Goal: Check status: Check status

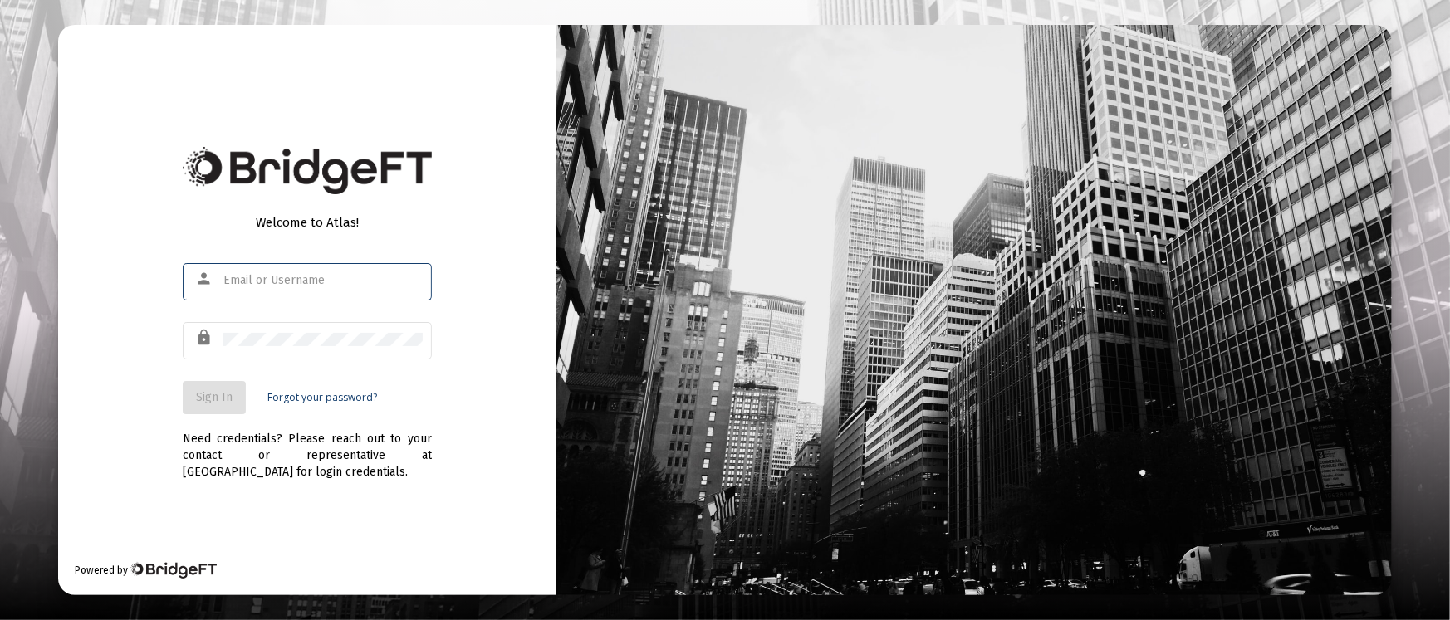
type input "[PERSON_NAME][EMAIL_ADDRESS][DOMAIN_NAME]"
click at [218, 394] on span "Sign In" at bounding box center [214, 397] width 37 height 14
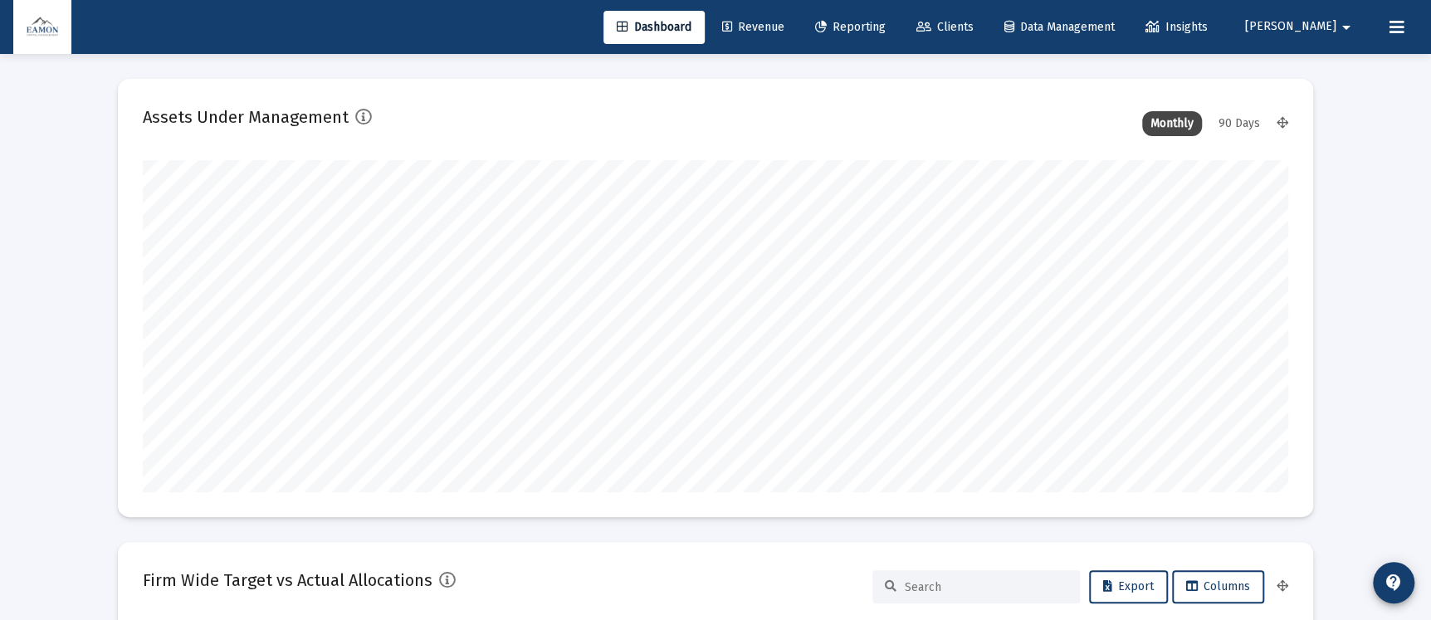
type input "[DATE]"
click at [886, 25] on span "Reporting" at bounding box center [850, 27] width 71 height 14
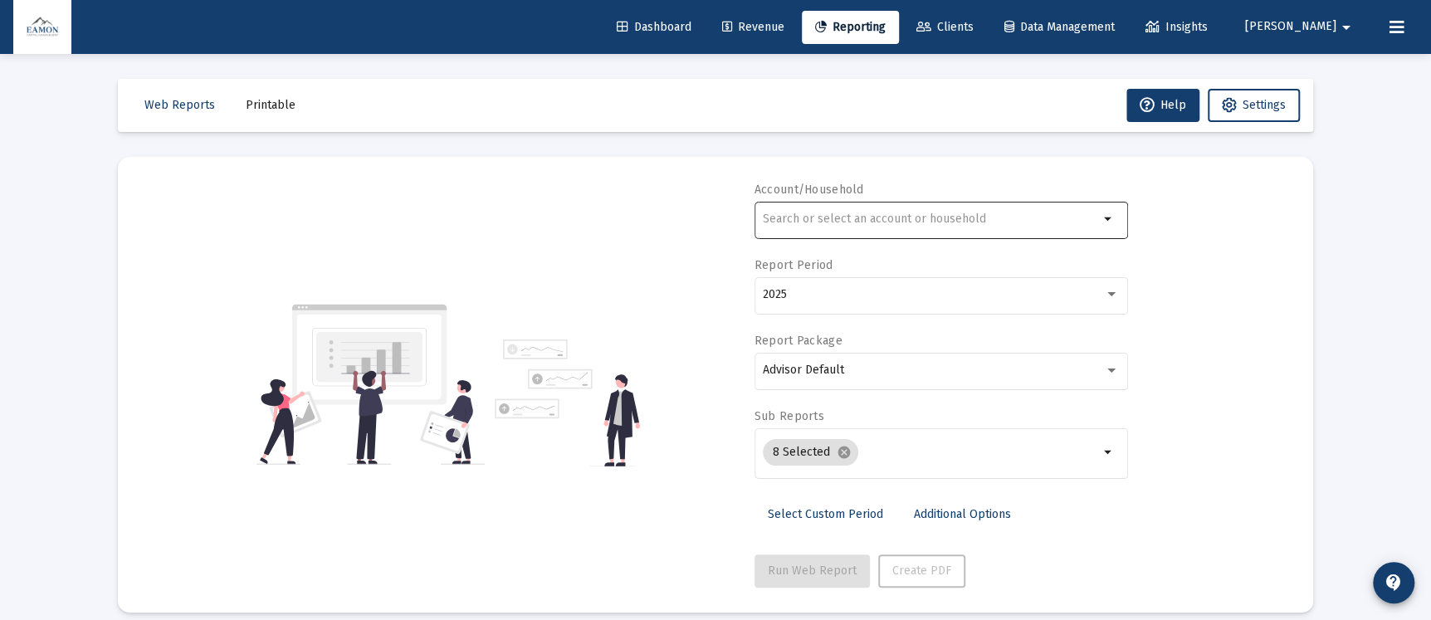
click at [912, 222] on input "text" at bounding box center [931, 219] width 336 height 13
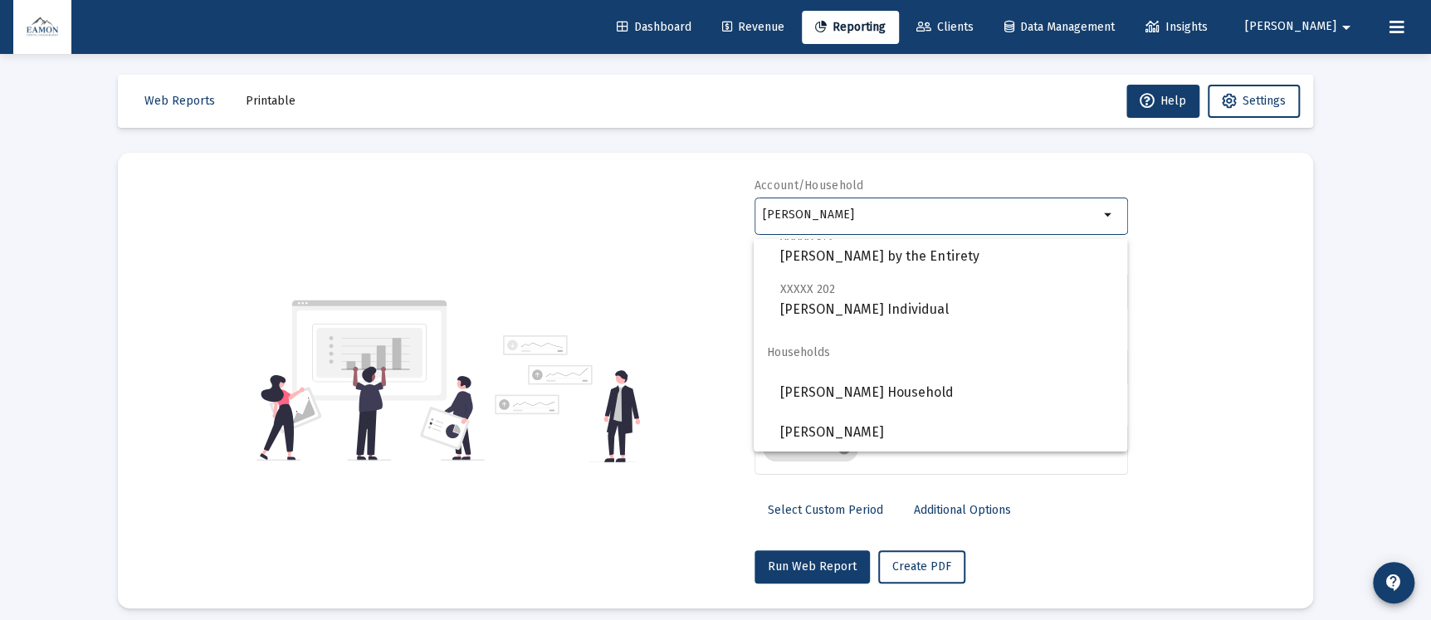
scroll to position [17, 0]
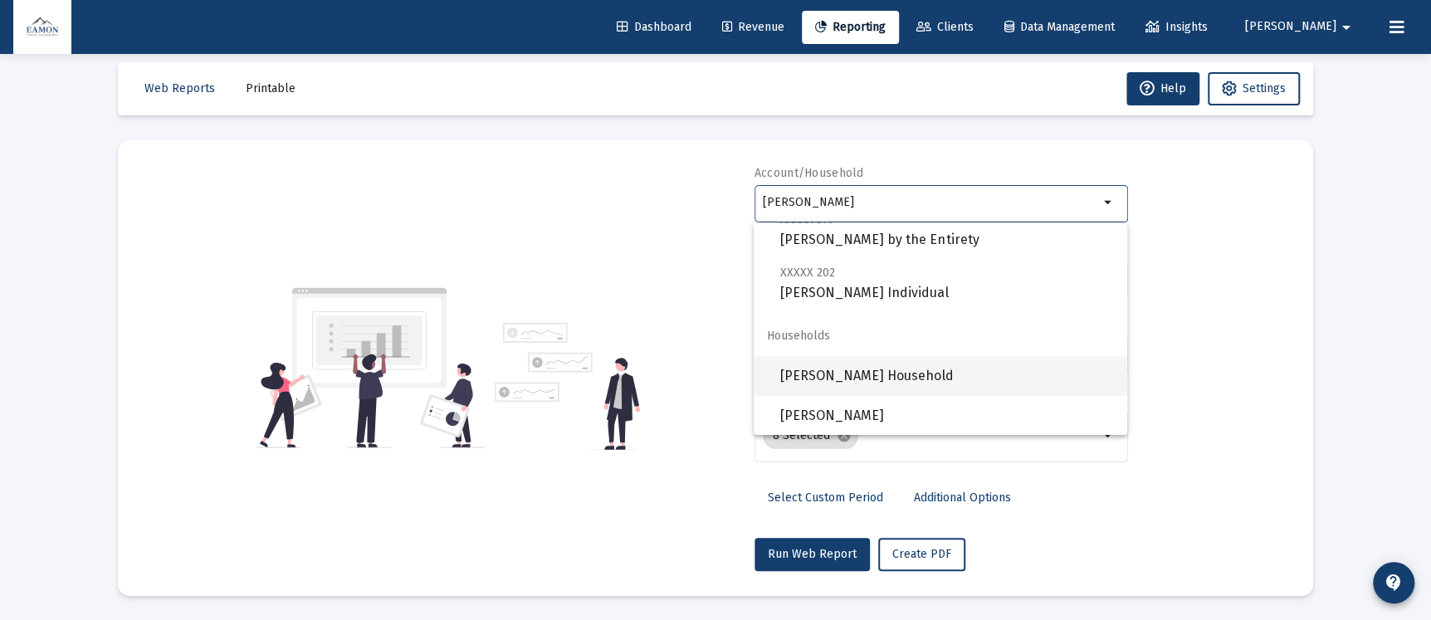
click at [824, 379] on span "[PERSON_NAME] Household" at bounding box center [947, 376] width 334 height 40
type input "[PERSON_NAME] Household"
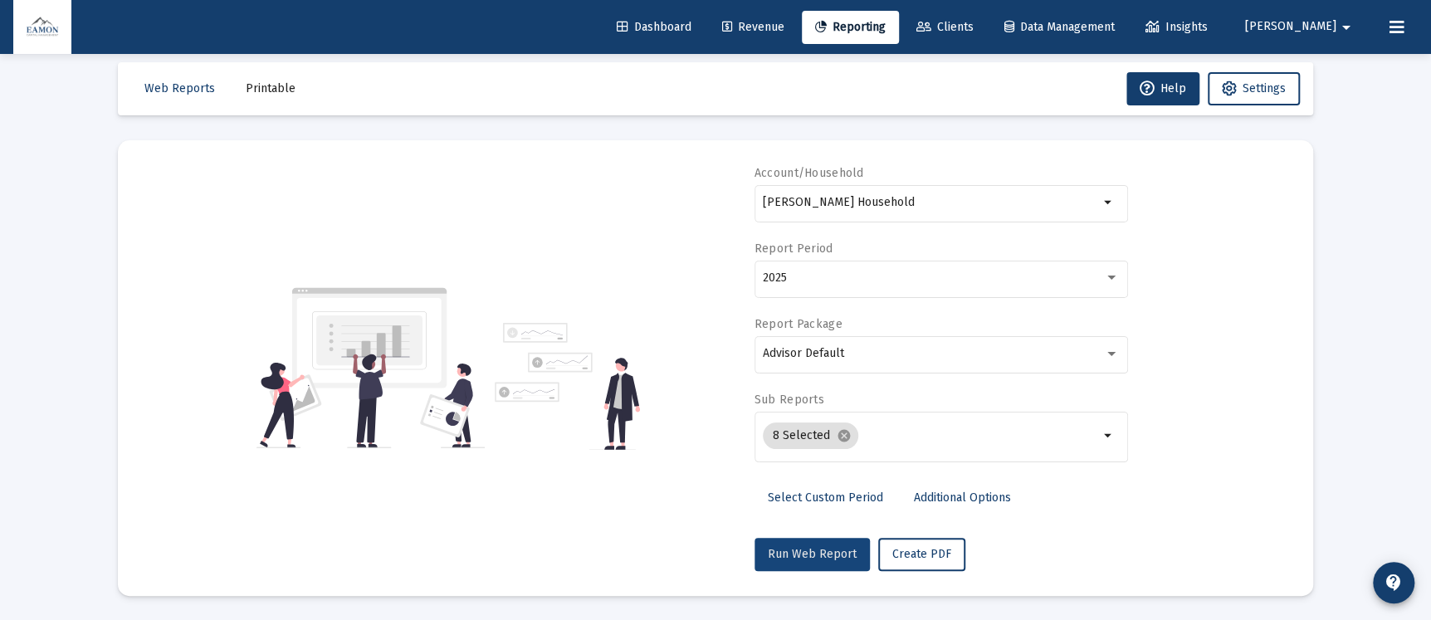
click at [827, 544] on button "Run Web Report" at bounding box center [812, 554] width 115 height 33
select select "View all"
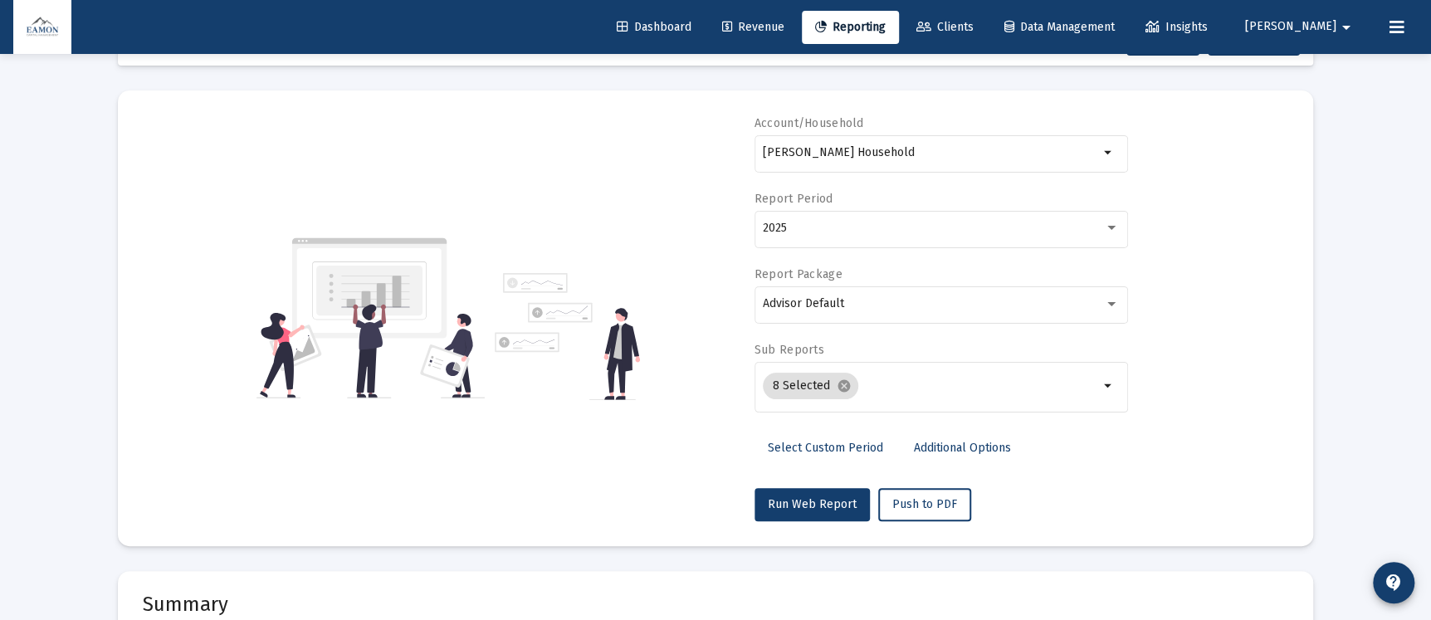
scroll to position [0, 0]
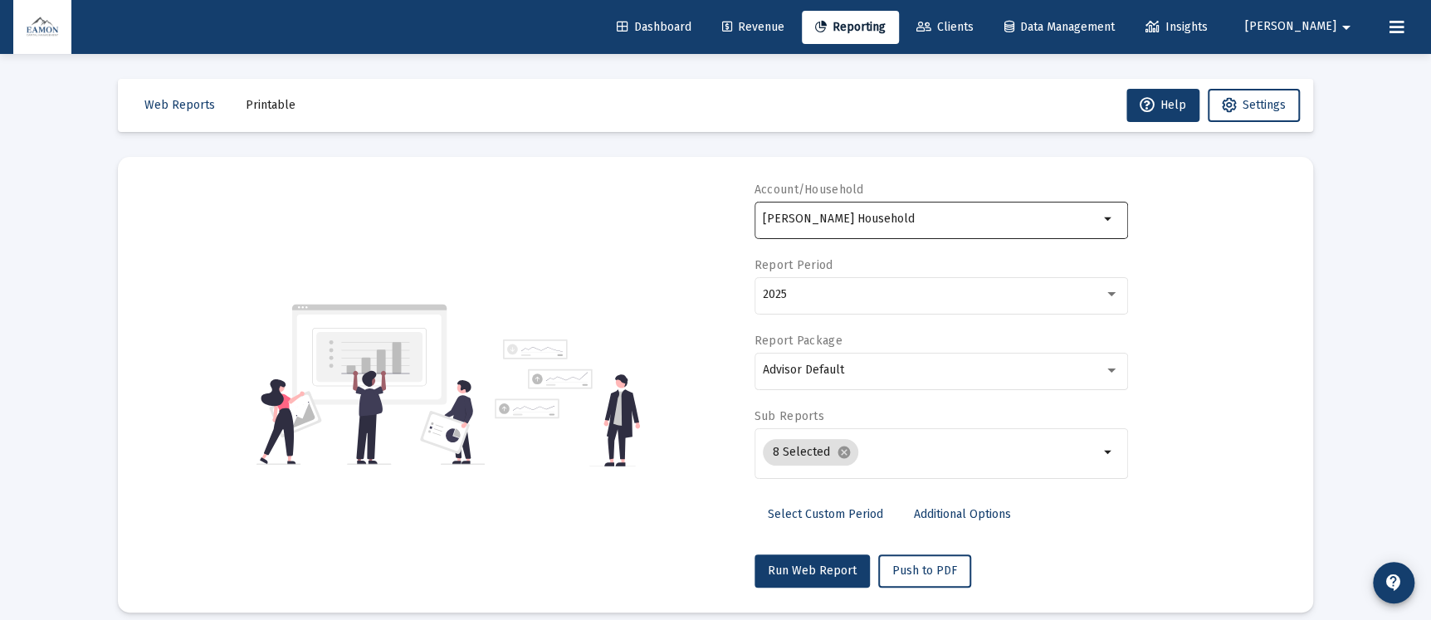
click at [917, 207] on div "[PERSON_NAME] Household" at bounding box center [931, 218] width 336 height 41
